Goal: Transaction & Acquisition: Purchase product/service

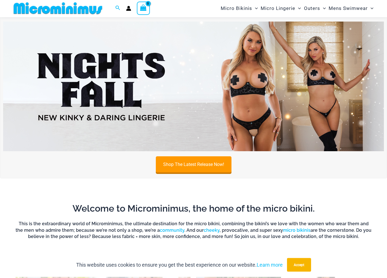
click at [272, 80] on img at bounding box center [193, 87] width 381 height 130
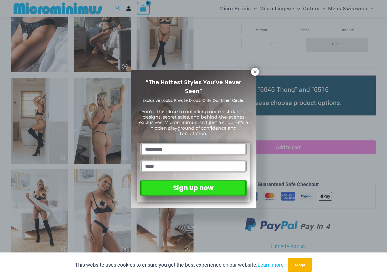
scroll to position [530, 0]
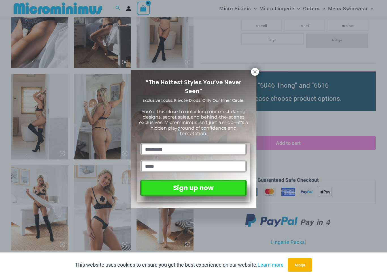
click at [254, 73] on icon at bounding box center [255, 72] width 5 height 5
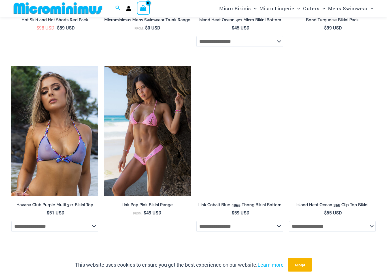
scroll to position [1334, 0]
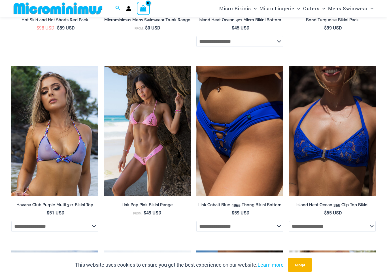
click at [11, 66] on img at bounding box center [11, 66] width 0 height 0
